Goal: Information Seeking & Learning: Find specific fact

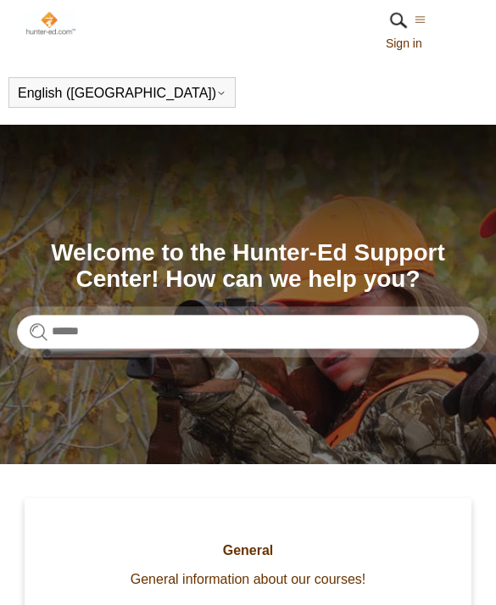
click at [58, 593] on link "General General information about our courses!" at bounding box center [248, 561] width 447 height 126
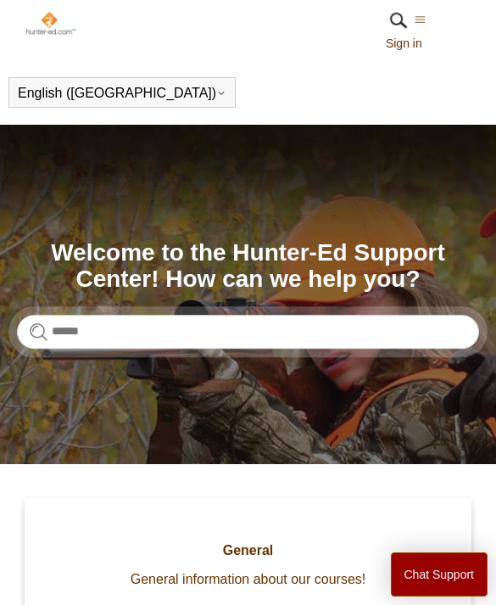
click at [72, 594] on link "General General information about our courses!" at bounding box center [248, 561] width 447 height 126
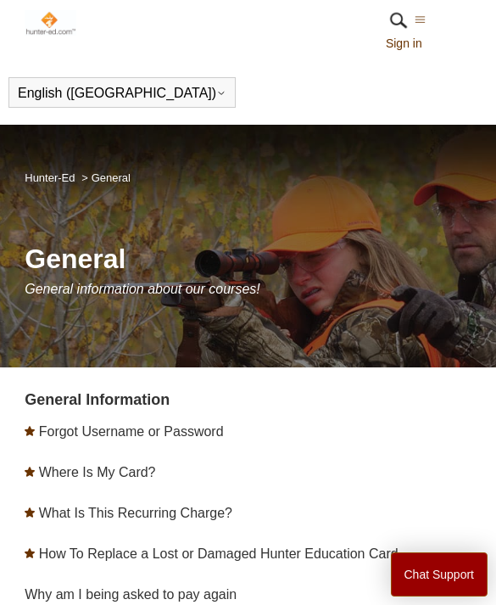
click at [57, 591] on link "Why am I being asked to pay again" at bounding box center [131, 594] width 212 height 14
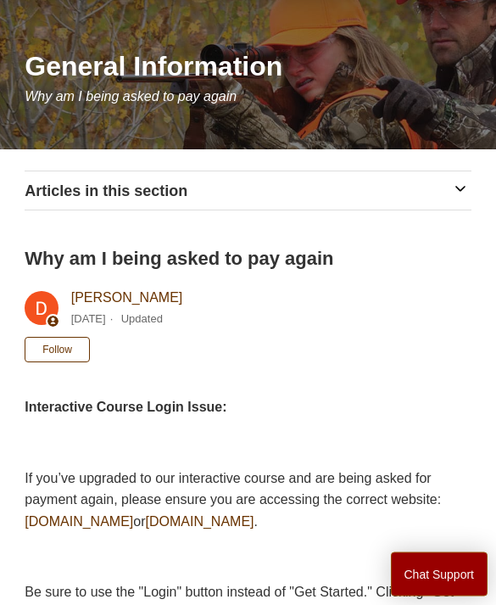
scroll to position [193, 0]
click at [59, 595] on span "Be sure to use the "Login" button instead of "Get Started." Clicking "Get Start…" at bounding box center [247, 614] width 445 height 58
click at [76, 596] on span "Be sure to use the "Login" button instead of "Get Started." Clicking "Get Start…" at bounding box center [247, 614] width 445 height 58
click at [62, 591] on span "Be sure to use the "Login" button instead of "Get Started." Clicking "Get Start…" at bounding box center [247, 614] width 445 height 58
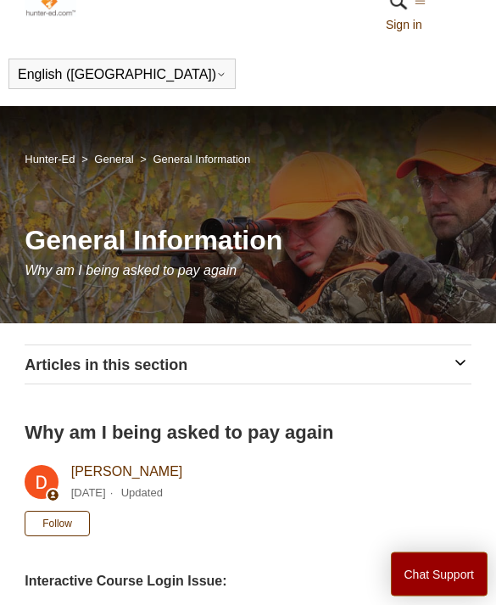
scroll to position [0, 0]
